Goal: Task Accomplishment & Management: Manage account settings

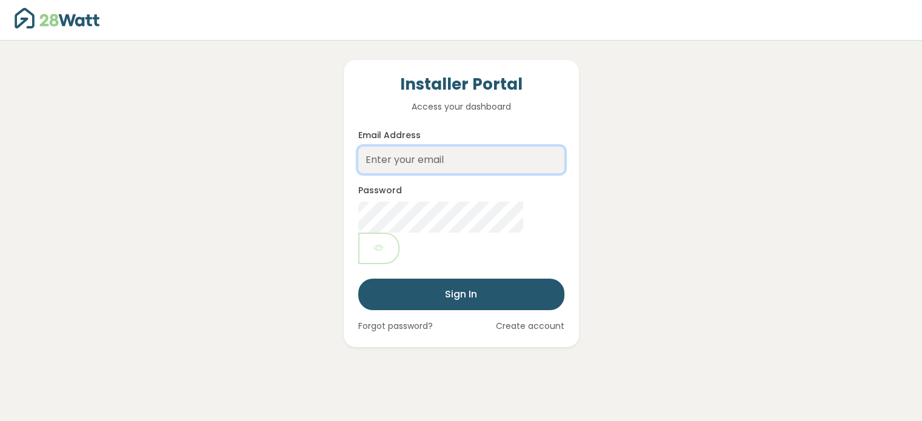
drag, startPoint x: 0, startPoint y: 0, endPoint x: 436, endPoint y: 162, distance: 465.4
click at [436, 162] on input "Email Address" at bounding box center [461, 160] width 206 height 27
type input "[EMAIL_ADDRESS][DOMAIN_NAME]"
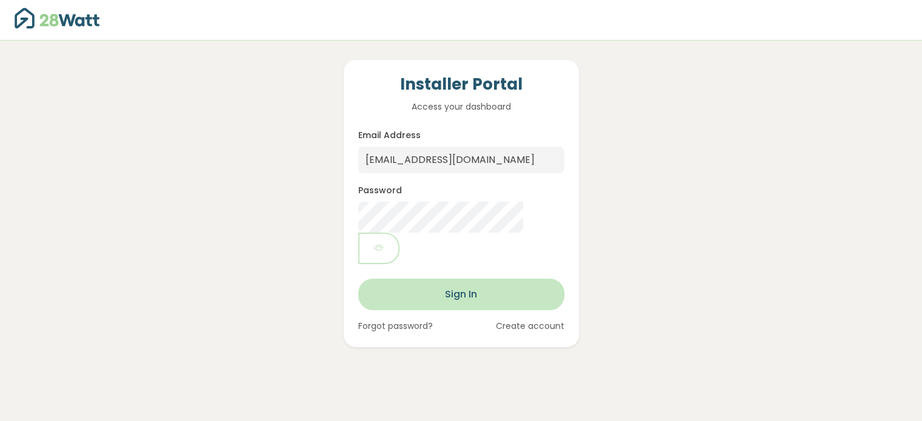
click at [447, 279] on button "Sign In" at bounding box center [461, 295] width 206 height 32
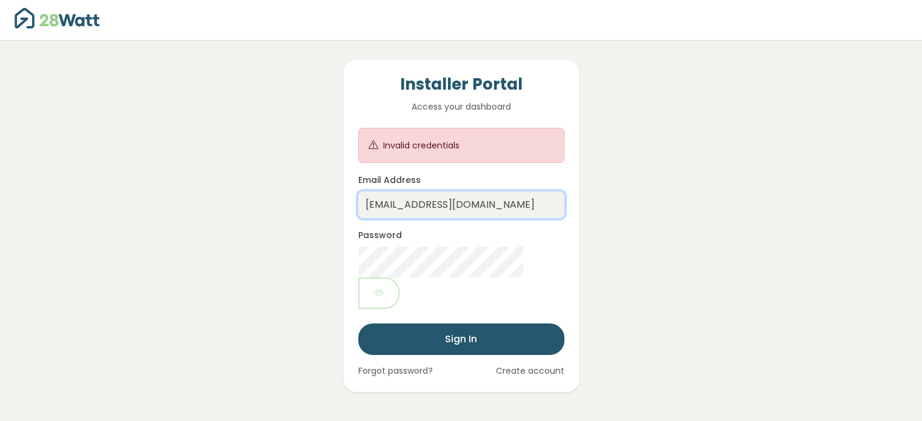
click at [555, 198] on input "nickm@energybuster.com.au" at bounding box center [461, 204] width 206 height 27
click at [630, 194] on div "Installer Portal Access your dashboard Invalid credentials Email Address nickm@…" at bounding box center [461, 216] width 819 height 351
click at [516, 365] on link "Create account" at bounding box center [530, 371] width 68 height 13
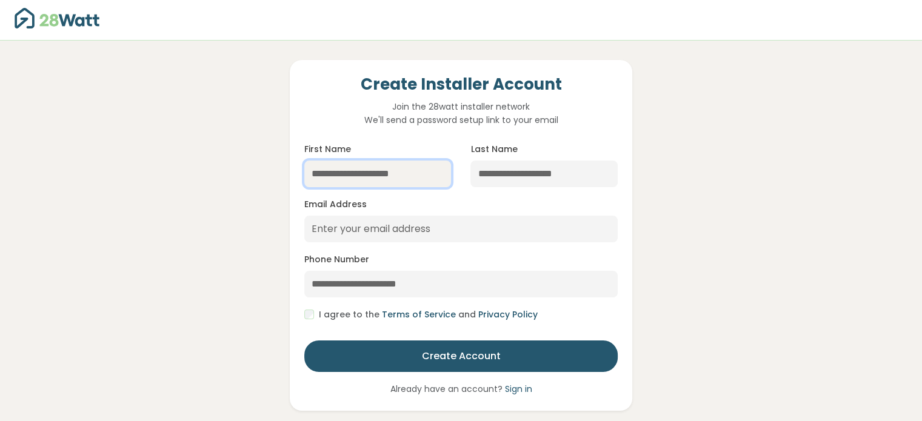
click at [373, 165] on input "First Name" at bounding box center [377, 174] width 147 height 27
type input "****"
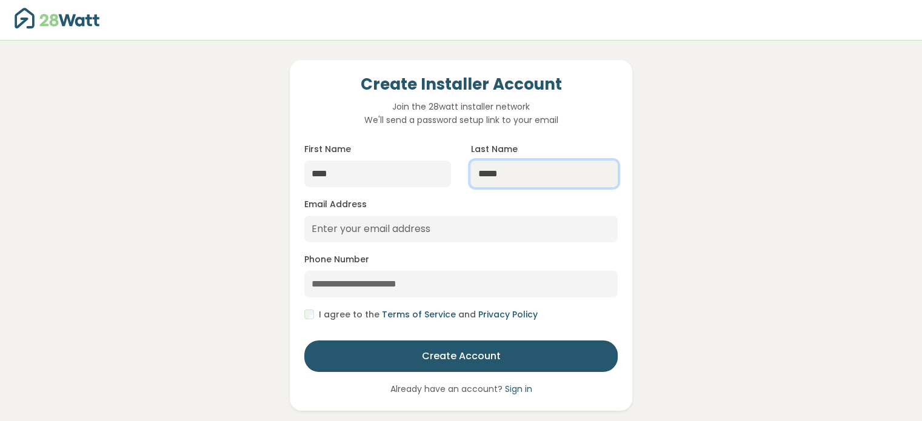
type input "*****"
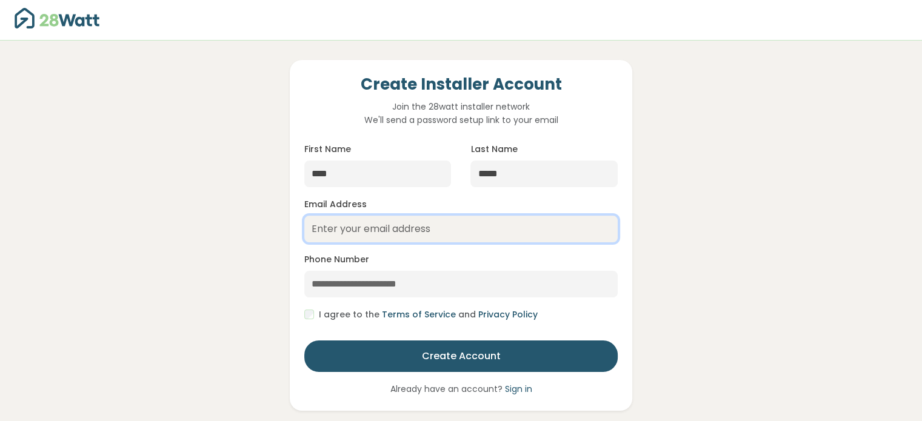
click at [361, 232] on input "Email Address" at bounding box center [460, 229] width 313 height 27
type input "nickm@energybuster.com.au"
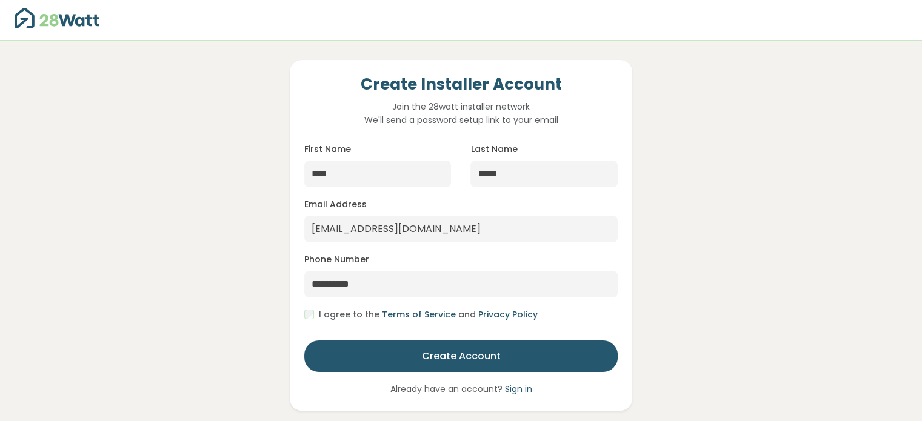
click at [385, 320] on link "Terms of Service" at bounding box center [419, 314] width 74 height 12
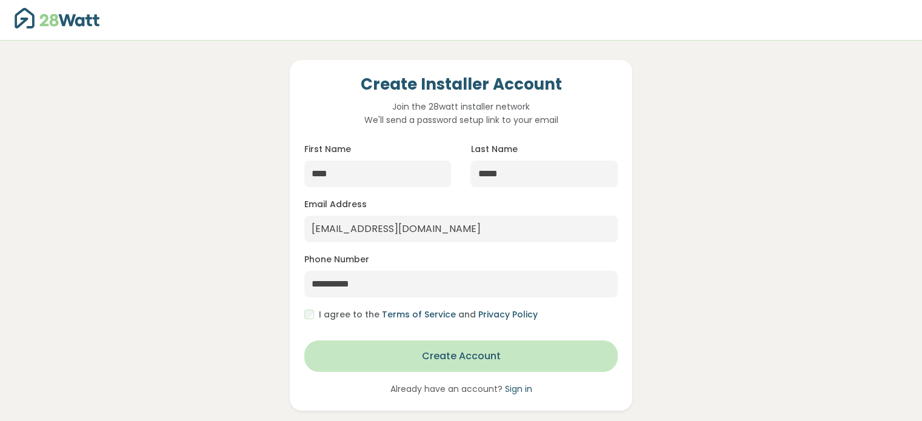
click at [422, 365] on button "Create Account" at bounding box center [460, 357] width 313 height 32
type input "**********"
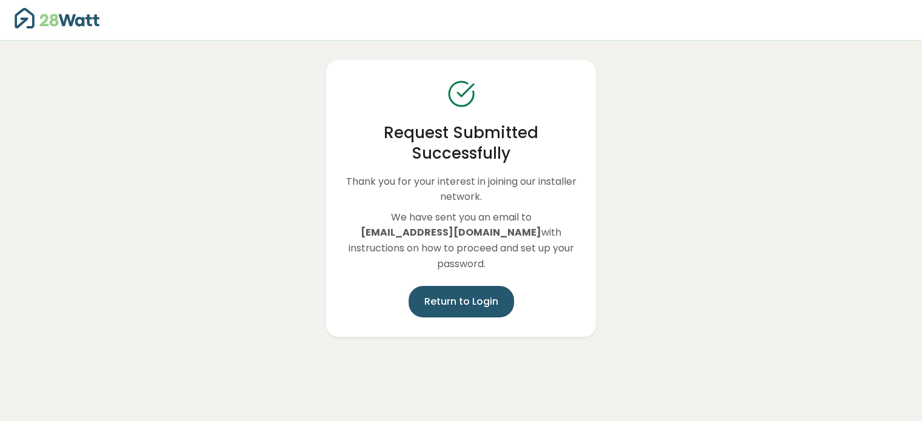
click at [442, 305] on button "Return to Login" at bounding box center [460, 302] width 105 height 32
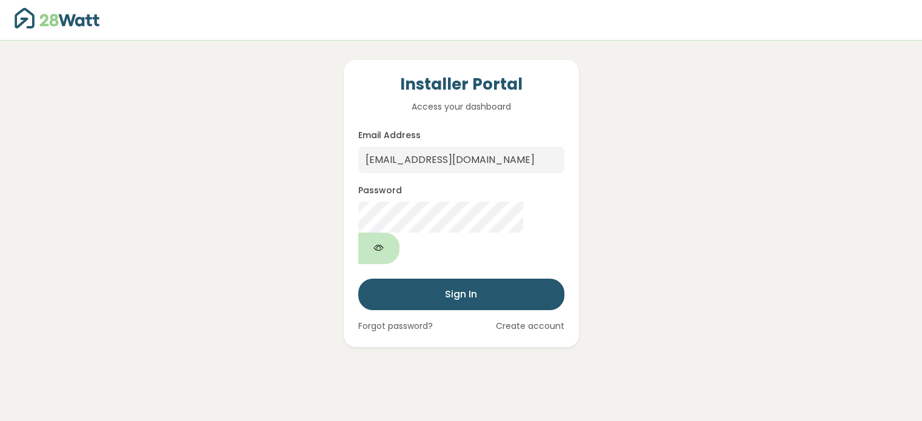
click at [399, 233] on button "Show password" at bounding box center [378, 249] width 41 height 32
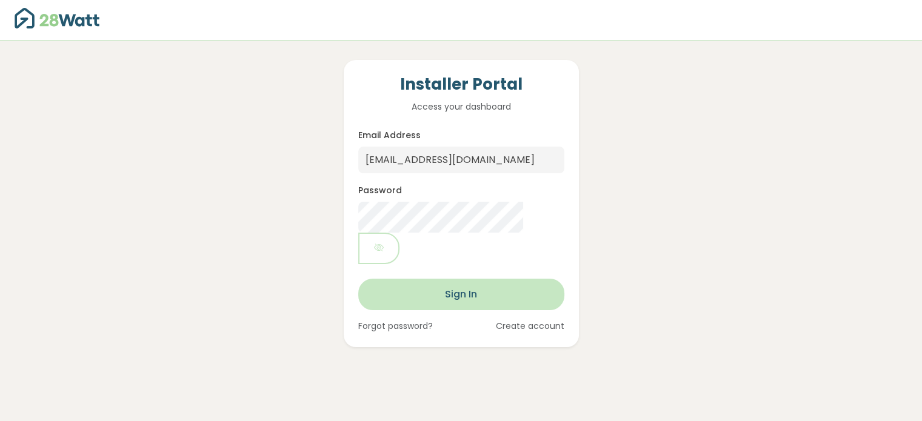
click at [408, 279] on button "Sign In" at bounding box center [461, 295] width 206 height 32
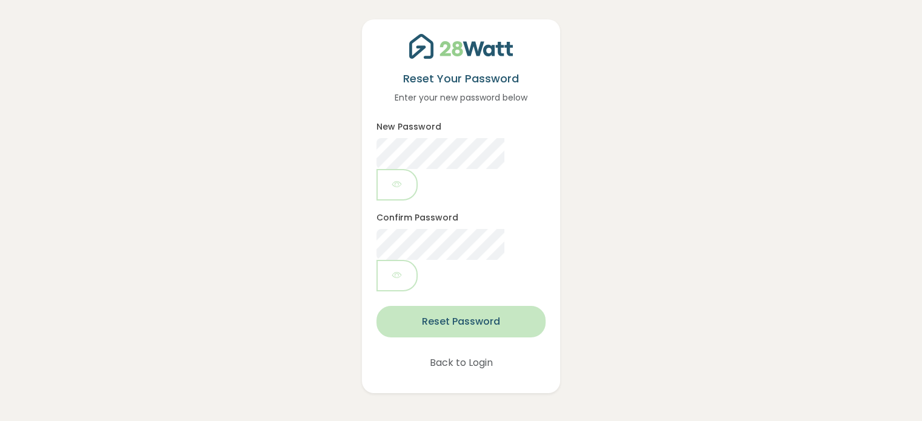
click at [402, 306] on button "Reset Password" at bounding box center [460, 322] width 168 height 32
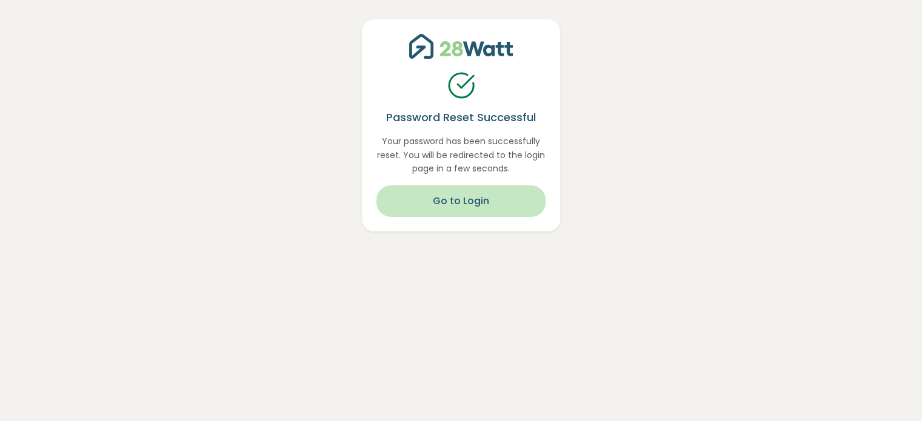
click at [498, 202] on button "Go to Login" at bounding box center [460, 201] width 168 height 32
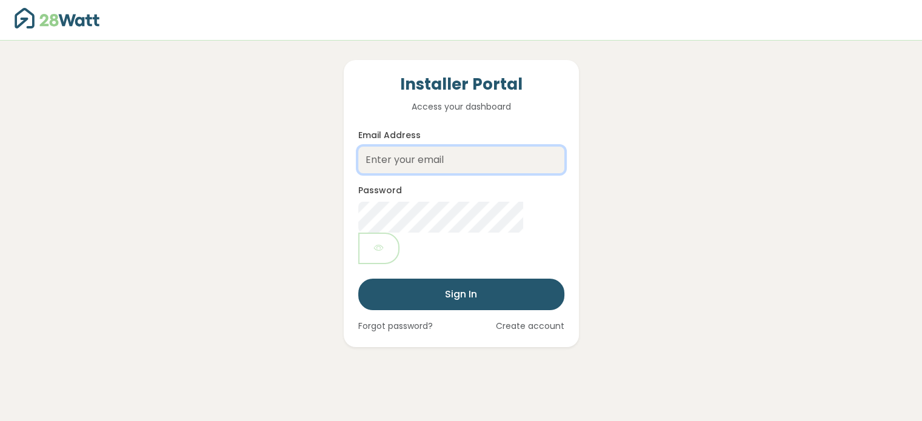
type input "nickm@energybuster.com.au"
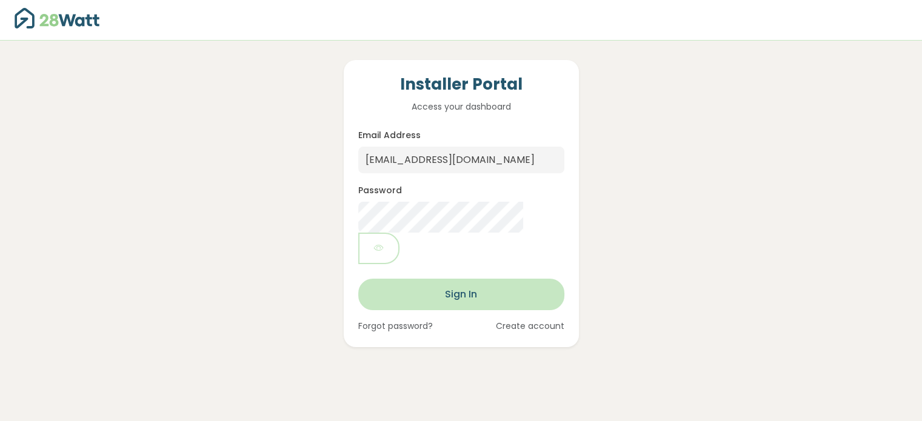
click at [459, 279] on button "Sign In" at bounding box center [461, 295] width 206 height 32
